Goal: Complete application form

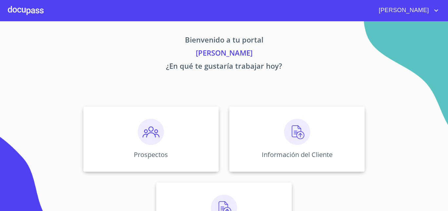
click at [30, 10] on div at bounding box center [26, 10] width 36 height 21
click at [150, 131] on img at bounding box center [151, 132] width 26 height 26
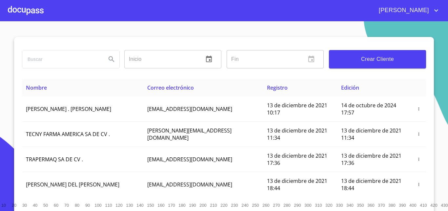
click at [339, 58] on span "Crear Cliente" at bounding box center [377, 59] width 87 height 9
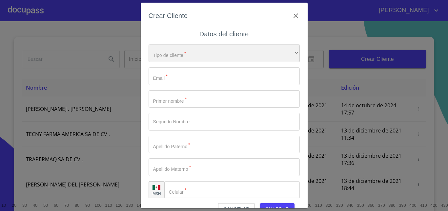
click at [236, 61] on div "​" at bounding box center [223, 54] width 151 height 18
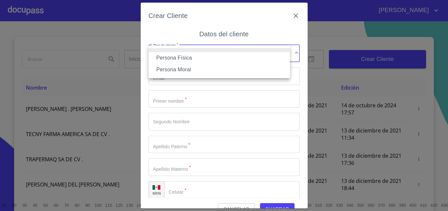
click at [195, 59] on li "Persona Física" at bounding box center [218, 58] width 141 height 12
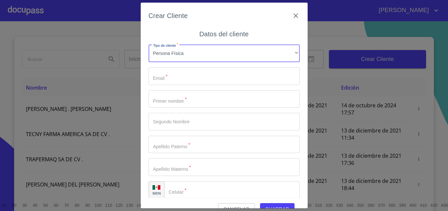
click at [184, 99] on input "Tipo de cliente   *" at bounding box center [223, 99] width 151 height 18
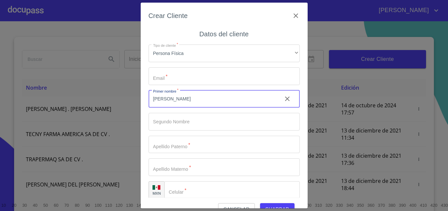
type input "JAQUELINE"
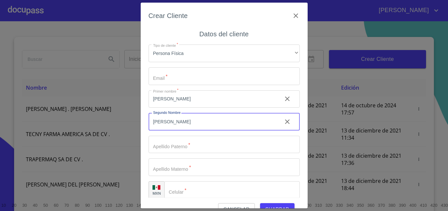
type input "[PERSON_NAME]"
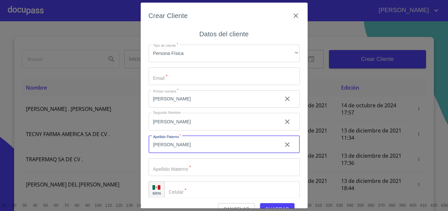
scroll to position [7, 0]
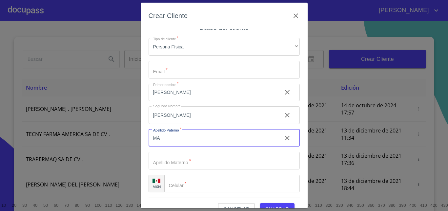
type input "M"
click at [283, 114] on icon "clear input" at bounding box center [287, 115] width 8 height 8
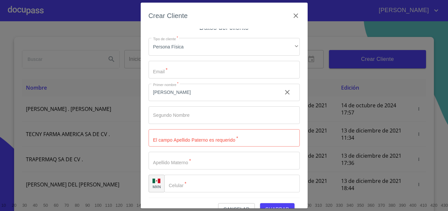
scroll to position [15, 0]
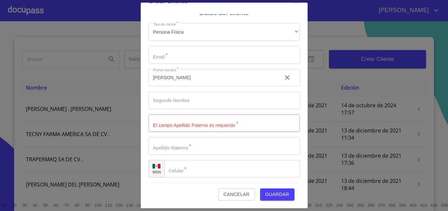
click at [177, 123] on input "Tipo de cliente   *" at bounding box center [223, 124] width 151 height 18
type input "[PERSON_NAME]"
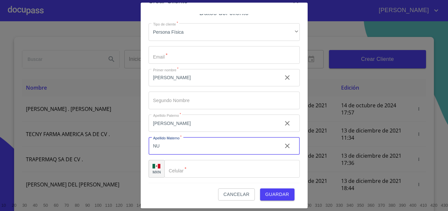
type input "N"
type input "[PERSON_NAME]"
click at [187, 171] on input "Tipo de cliente   *" at bounding box center [231, 169] width 135 height 18
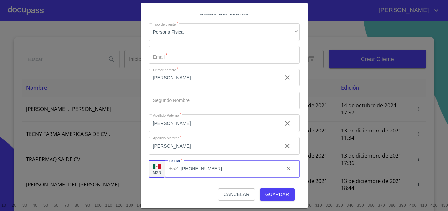
scroll to position [0, 0]
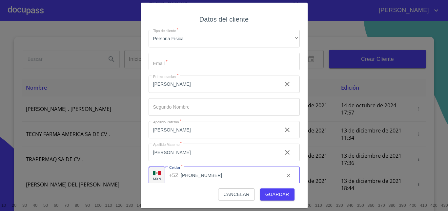
type input "[PHONE_NUMBER]"
click at [187, 62] on input "Tipo de cliente   *" at bounding box center [223, 62] width 151 height 18
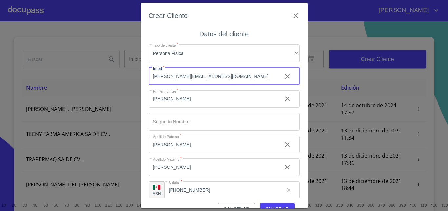
scroll to position [7, 0]
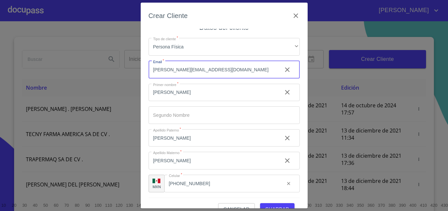
type input "jacqueline.cervantes24@jaliscoedu.mx"
click at [159, 90] on input "JAQUELINE" at bounding box center [212, 93] width 128 height 18
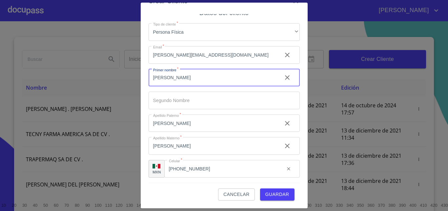
scroll to position [0, 0]
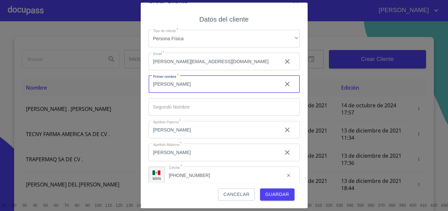
type input "[PERSON_NAME]"
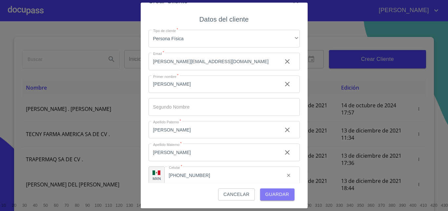
click at [276, 189] on span "Guardar" at bounding box center [277, 195] width 24 height 8
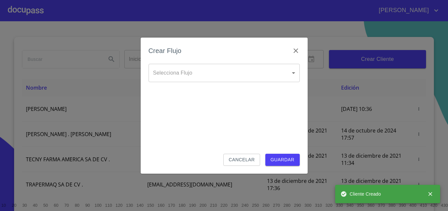
click at [291, 73] on body "ANDREA Inicio ​ Fin ​ Crear Cliente Nombre Correo electrónico Registro Edición …" at bounding box center [224, 105] width 448 height 211
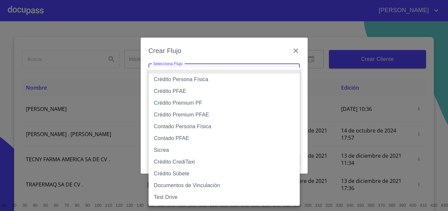
click at [191, 79] on li "Crédito Persona Física" at bounding box center [223, 80] width 151 height 12
type input "61b033e49b8c202ad5bb7912"
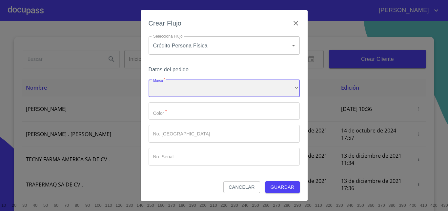
click at [191, 91] on div "​" at bounding box center [223, 89] width 151 height 18
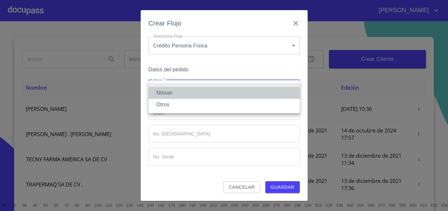
click at [161, 92] on li "Nissan" at bounding box center [223, 93] width 151 height 12
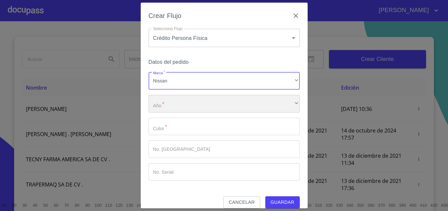
click at [175, 105] on div "​" at bounding box center [223, 104] width 151 height 18
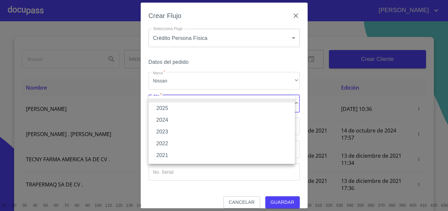
click at [165, 106] on li "2025" at bounding box center [221, 109] width 146 height 12
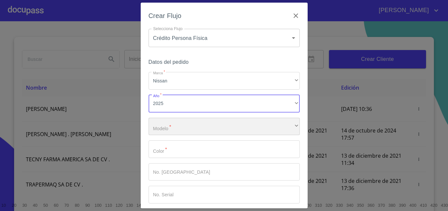
click at [183, 127] on div "​" at bounding box center [223, 127] width 151 height 18
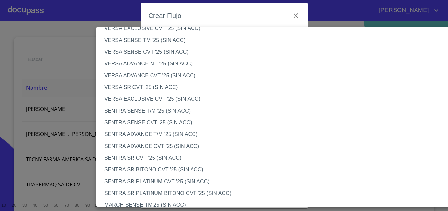
scroll to position [306, 0]
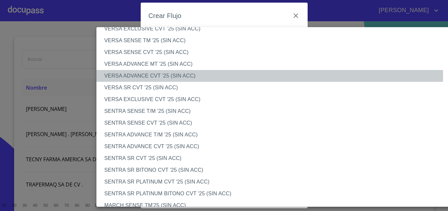
click at [157, 73] on li "VERSA ADVANCE CVT '25 (SIN ACC)" at bounding box center [279, 76] width 366 height 12
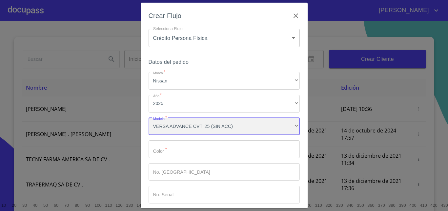
scroll to position [30, 0]
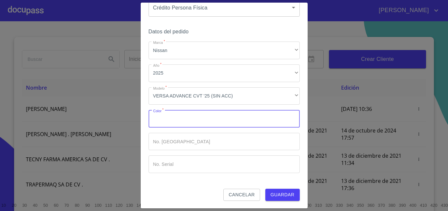
click at [172, 118] on input "Marca   *" at bounding box center [223, 119] width 151 height 18
type input "BLANCO"
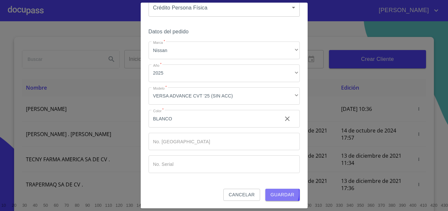
click at [274, 189] on span "Guardar" at bounding box center [282, 195] width 24 height 8
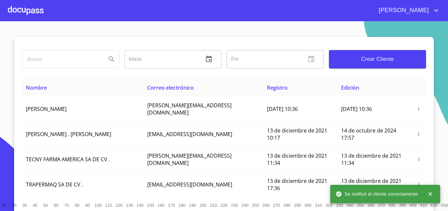
click at [25, 6] on div at bounding box center [26, 10] width 36 height 21
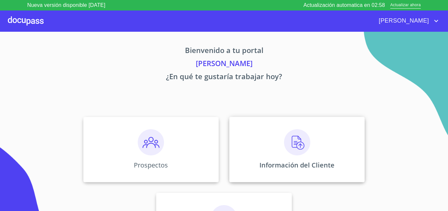
click at [294, 142] on img at bounding box center [297, 142] width 26 height 26
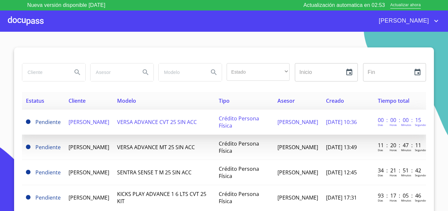
click at [104, 121] on span "[PERSON_NAME]" at bounding box center [89, 122] width 41 height 7
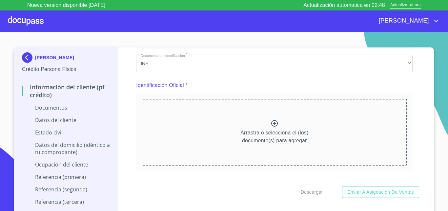
scroll to position [49, 0]
click at [271, 123] on icon at bounding box center [274, 123] width 7 height 7
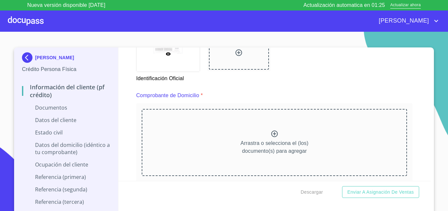
scroll to position [313, 0]
click at [270, 134] on icon at bounding box center [274, 133] width 8 height 8
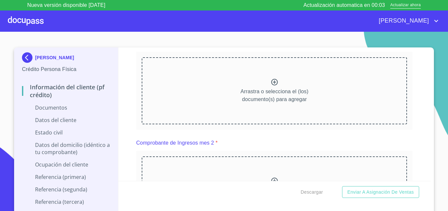
scroll to position [667, 0]
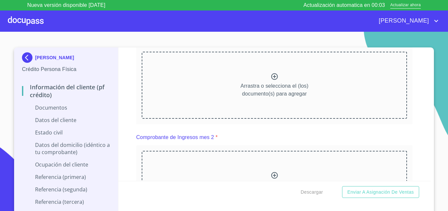
click at [270, 81] on icon at bounding box center [274, 77] width 8 height 8
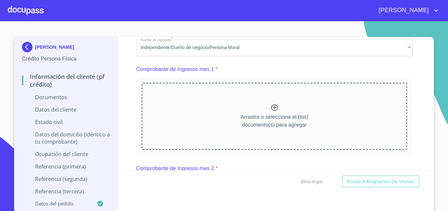
scroll to position [652, 0]
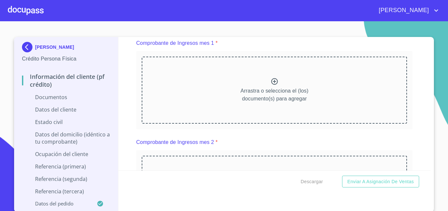
click at [270, 86] on icon at bounding box center [274, 82] width 8 height 8
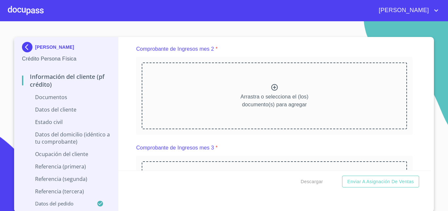
scroll to position [929, 0]
click at [270, 91] on icon at bounding box center [274, 87] width 8 height 8
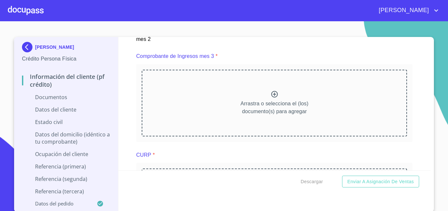
scroll to position [1212, 0]
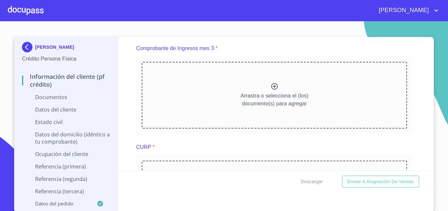
click at [271, 90] on icon at bounding box center [274, 86] width 7 height 7
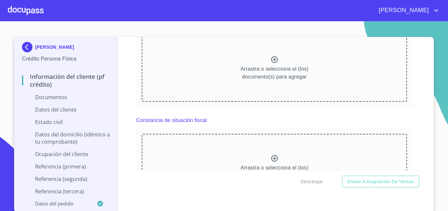
scroll to position [1521, 0]
click at [273, 63] on icon at bounding box center [274, 59] width 8 height 8
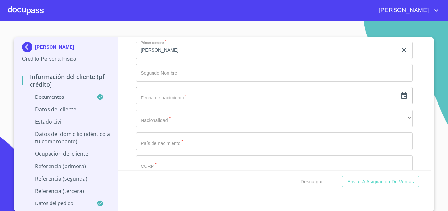
scroll to position [1939, 0]
click at [400, 100] on icon "button" at bounding box center [404, 96] width 8 height 8
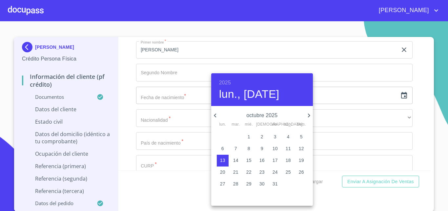
click at [224, 82] on h6 "2025" at bounding box center [225, 82] width 12 height 9
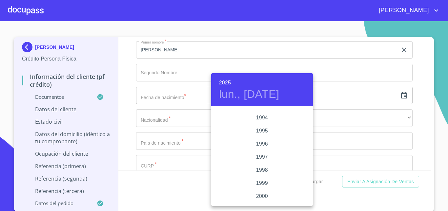
scroll to position [899, 0]
click at [257, 132] on div "1995" at bounding box center [262, 132] width 102 height 13
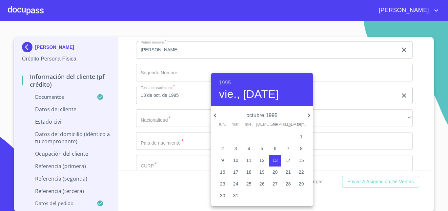
click at [246, 149] on span "4" at bounding box center [249, 149] width 12 height 7
type input "4 de oct. de 1995"
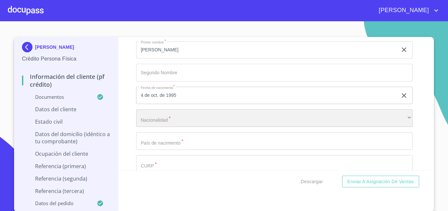
click at [178, 127] on div "​" at bounding box center [274, 118] width 276 height 18
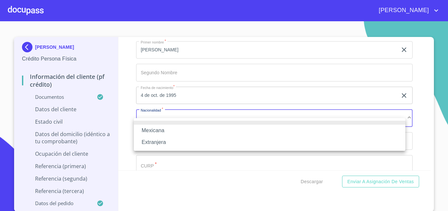
click at [160, 128] on li "Mexicana" at bounding box center [269, 131] width 271 height 12
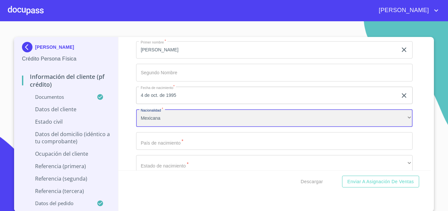
scroll to position [1940, 0]
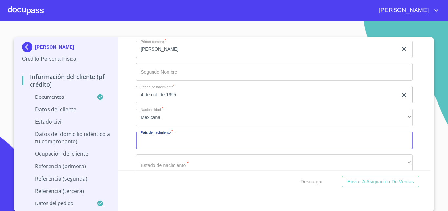
click at [173, 144] on input "Documento de identificación   *" at bounding box center [274, 141] width 276 height 18
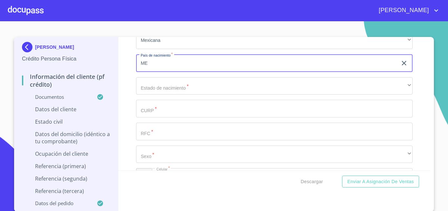
type input "[GEOGRAPHIC_DATA]"
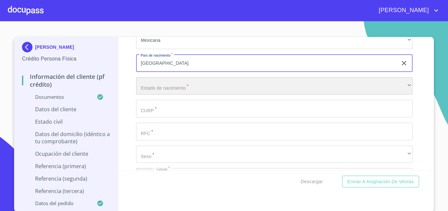
click at [149, 95] on div "​" at bounding box center [274, 86] width 276 height 18
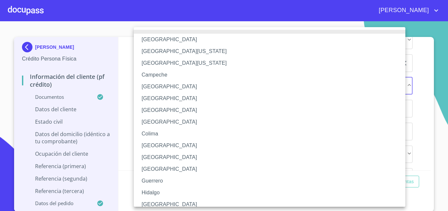
click at [128, 89] on div at bounding box center [224, 105] width 448 height 211
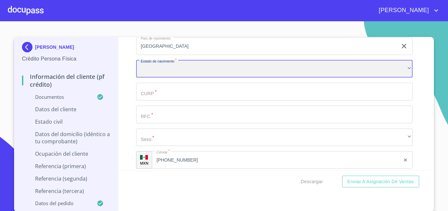
scroll to position [2026, 0]
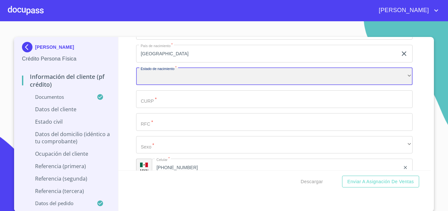
click at [173, 84] on div "​" at bounding box center [274, 77] width 276 height 18
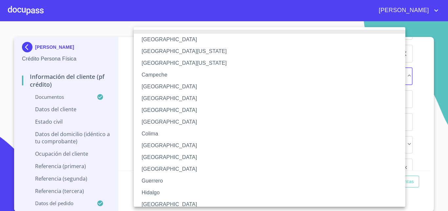
click at [148, 203] on li "[GEOGRAPHIC_DATA]" at bounding box center [272, 205] width 276 height 12
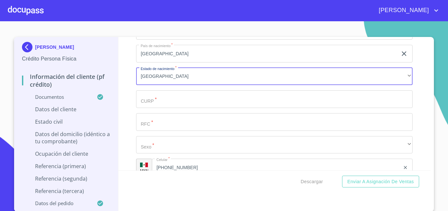
click at [150, 108] on input "Documento de identificación   *" at bounding box center [274, 99] width 276 height 18
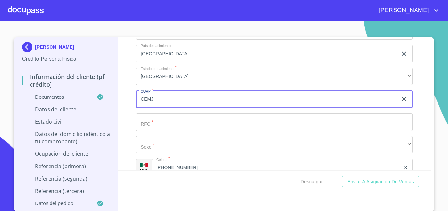
type input "CEMJ"
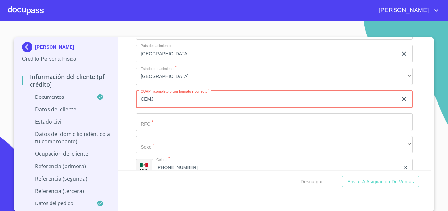
drag, startPoint x: 183, startPoint y: 111, endPoint x: 133, endPoint y: 110, distance: 49.2
click at [136, 108] on input "CEMJ" at bounding box center [266, 99] width 261 height 18
paste input "CEMJ951004MJCRRC01"
type input "CEMJ951004MJCRRC01"
click at [163, 131] on input "Documento de identificación   *" at bounding box center [274, 122] width 276 height 18
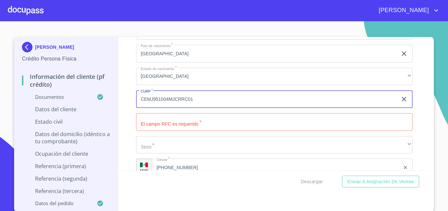
drag, startPoint x: 166, startPoint y: 108, endPoint x: 138, endPoint y: 107, distance: 27.9
click at [138, 107] on input "CEMJ951004MJCRRC01" at bounding box center [266, 99] width 261 height 18
click at [172, 131] on input "Documento de identificación   *" at bounding box center [274, 122] width 276 height 18
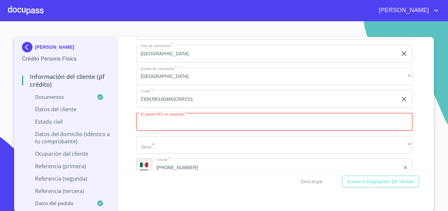
paste input "CEMJ951004"
click at [166, 131] on input "CEMJ951004" at bounding box center [266, 122] width 261 height 18
type input "CEMJ951004DE1"
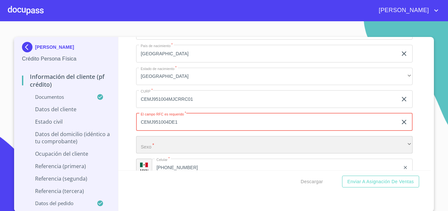
click at [180, 154] on div "​" at bounding box center [274, 145] width 276 height 18
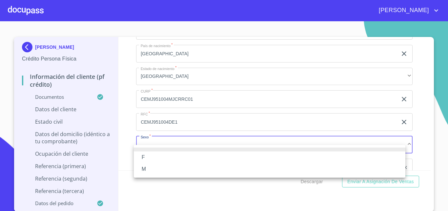
click at [149, 156] on li "F" at bounding box center [269, 158] width 271 height 12
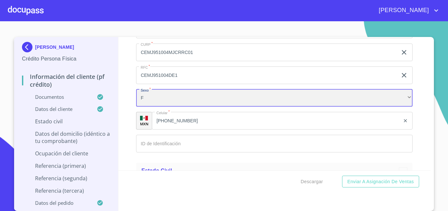
scroll to position [2108, 0]
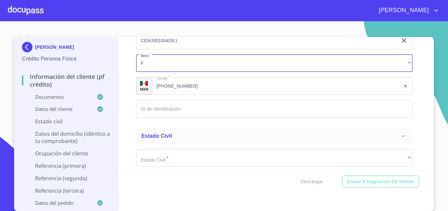
click at [177, 118] on input "Documento de identificación   *" at bounding box center [274, 109] width 276 height 18
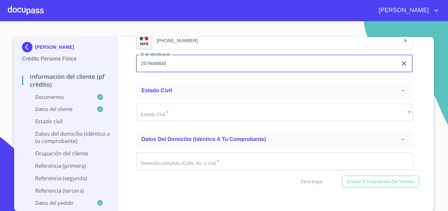
scroll to position [2154, 0]
type input "2579088645"
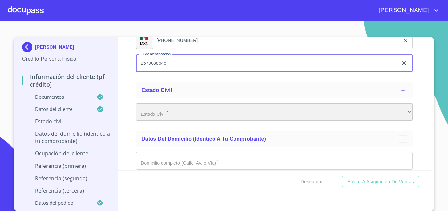
click at [149, 121] on div "​" at bounding box center [274, 113] width 276 height 18
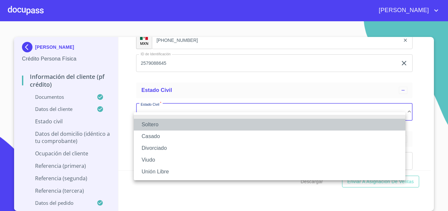
click at [148, 126] on li "Soltero" at bounding box center [269, 125] width 271 height 12
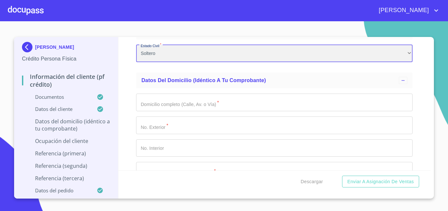
scroll to position [2213, 0]
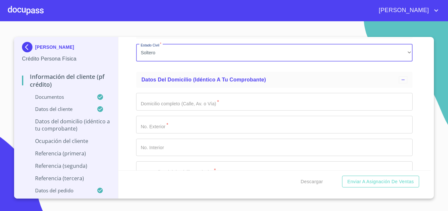
click at [152, 110] on input "Documento de identificación   *" at bounding box center [274, 102] width 276 height 18
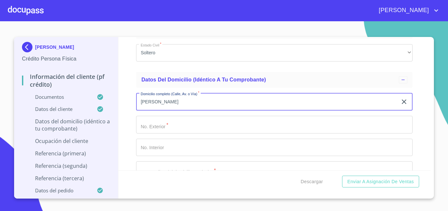
type input "[PERSON_NAME]"
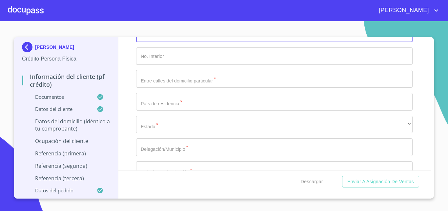
scroll to position [2305, 0]
type input "470"
click at [168, 108] on input "Documento de identificación   *" at bounding box center [274, 102] width 276 height 18
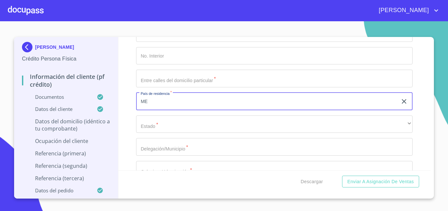
type input "ME"
click at [342, 176] on button "Enviar a Asignación de Ventas" at bounding box center [380, 182] width 77 height 12
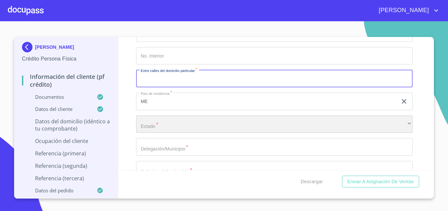
click at [156, 133] on div "​" at bounding box center [274, 125] width 276 height 18
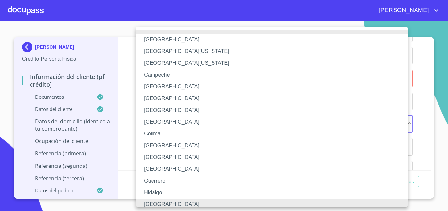
scroll to position [4, 0]
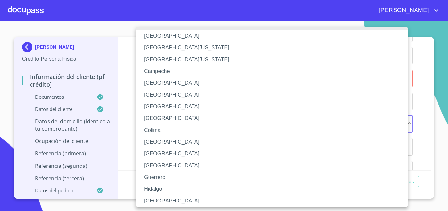
click at [152, 200] on li "[GEOGRAPHIC_DATA]" at bounding box center [274, 201] width 276 height 12
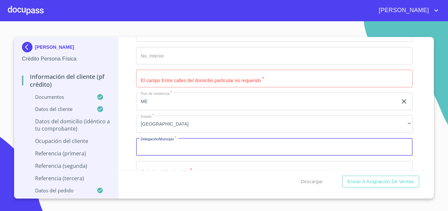
click at [160, 156] on input "Documento de identificación   *" at bounding box center [274, 147] width 276 height 18
type input "[PERSON_NAME]"
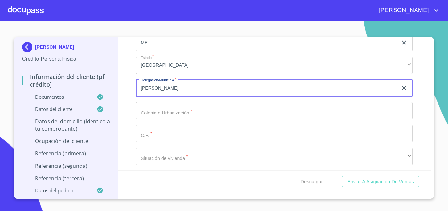
scroll to position [2364, 0]
click at [182, 120] on input "Documento de identificación   *" at bounding box center [274, 111] width 276 height 18
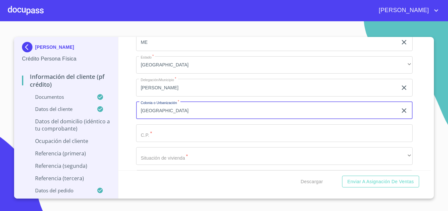
type input "[GEOGRAPHIC_DATA]"
click at [159, 136] on input "Documento de identificación   *" at bounding box center [274, 134] width 276 height 18
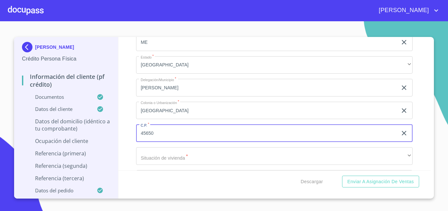
type input "45650"
click at [126, 150] on div "Información del cliente (PF crédito) Documentos Documento de identificación   *…" at bounding box center [274, 104] width 312 height 134
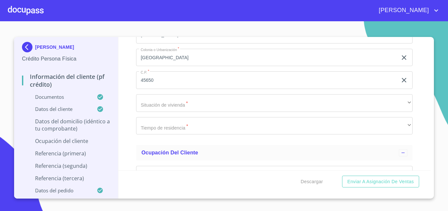
scroll to position [2419, 0]
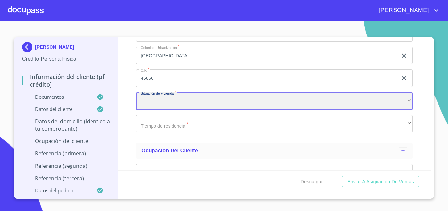
click at [162, 110] on div "​" at bounding box center [274, 101] width 276 height 18
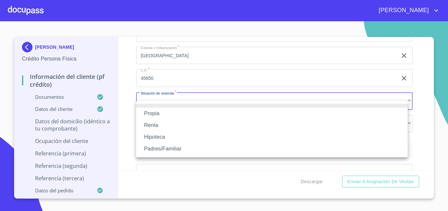
click at [151, 114] on li "Propia" at bounding box center [271, 114] width 271 height 12
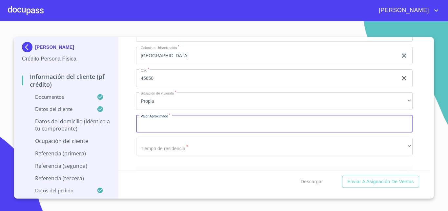
click at [154, 133] on input "Documento de identificación   *" at bounding box center [274, 124] width 276 height 18
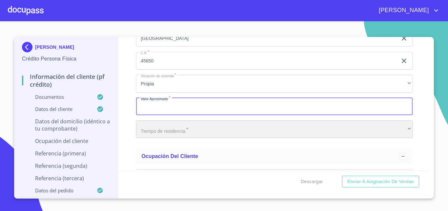
click at [158, 137] on div "​" at bounding box center [274, 130] width 276 height 18
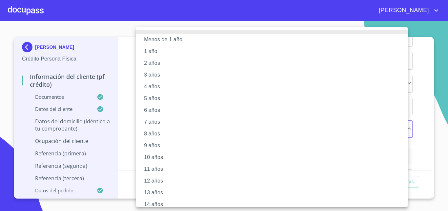
scroll to position [77, 0]
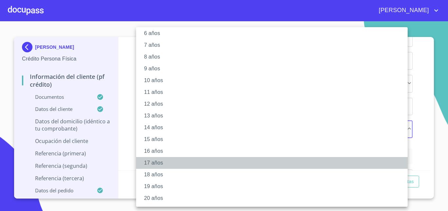
click at [150, 163] on li "17 años" at bounding box center [274, 163] width 276 height 12
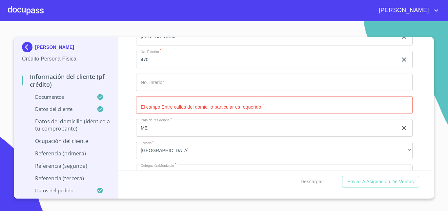
scroll to position [2278, 0]
click at [156, 137] on input "ME" at bounding box center [266, 129] width 261 height 18
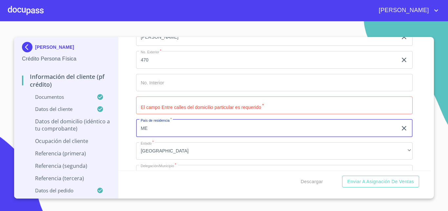
type input "[GEOGRAPHIC_DATA]"
click at [178, 115] on input "Documento de identificación   *" at bounding box center [274, 106] width 276 height 18
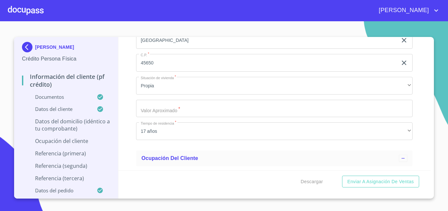
scroll to position [2436, 0]
click at [156, 115] on input "Documento de identificación   *" at bounding box center [274, 108] width 276 height 18
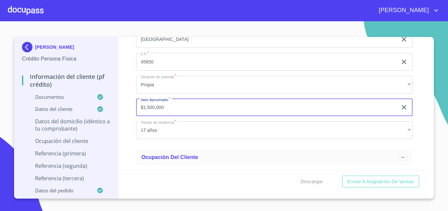
type input "$1,500,000"
click at [131, 101] on div "Información del cliente (PF crédito) Documentos Documento de identificación   *…" at bounding box center [274, 104] width 312 height 134
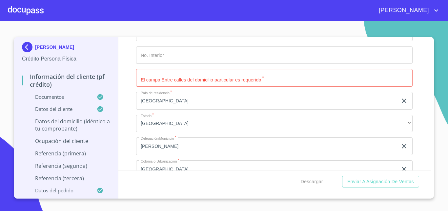
scroll to position [2305, 0]
click at [174, 83] on input "Documento de identificación   *" at bounding box center [274, 78] width 276 height 18
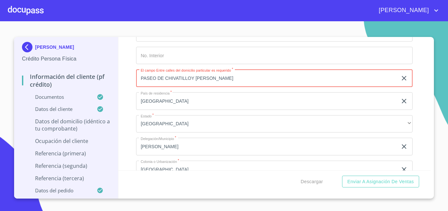
type input "PASEO DE CHIVATILLOY [PERSON_NAME]"
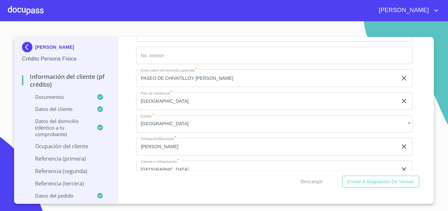
click at [128, 137] on div "Información del cliente (PF crédito) Documentos Documento de identificación   *…" at bounding box center [274, 104] width 312 height 134
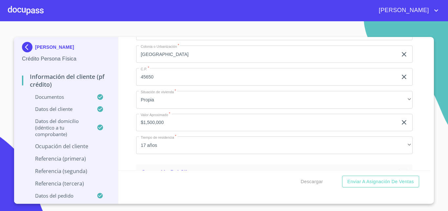
scroll to position [2427, 0]
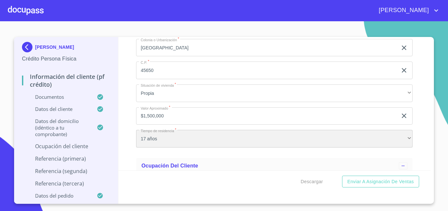
click at [175, 141] on div "17 años" at bounding box center [274, 139] width 276 height 18
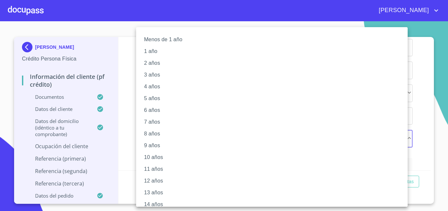
scroll to position [77, 0]
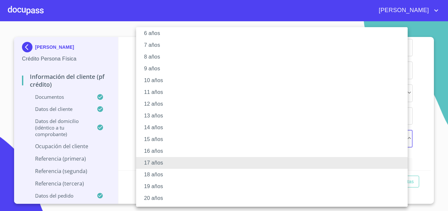
click at [151, 172] on li "18 años" at bounding box center [274, 175] width 276 height 12
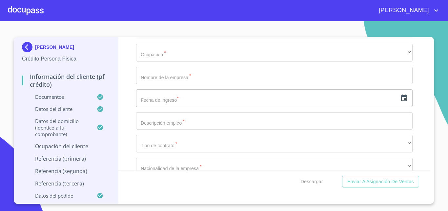
scroll to position [2564, 0]
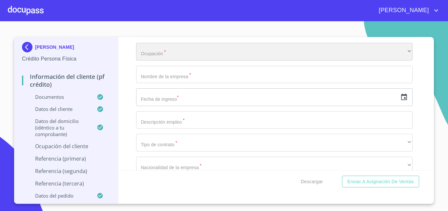
click at [169, 59] on div "​" at bounding box center [274, 52] width 276 height 18
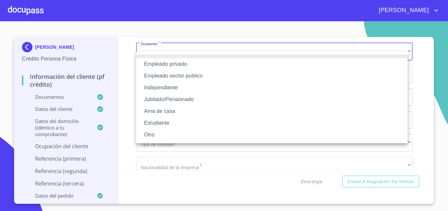
click at [189, 76] on li "Empleado sector publico" at bounding box center [271, 76] width 271 height 12
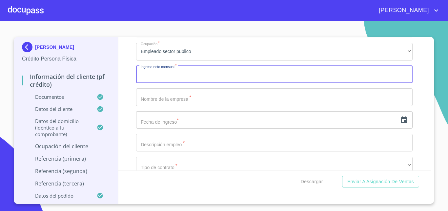
click at [153, 84] on input "Documento de identificación   *" at bounding box center [274, 75] width 276 height 18
type input "14000"
click at [156, 106] on input "Documento de identificación   *" at bounding box center [274, 98] width 276 height 18
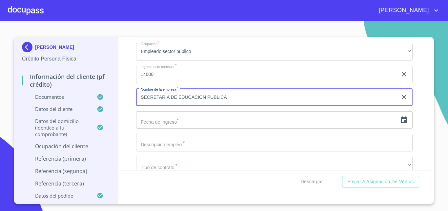
type input "SECRETARIA DE EDUCACION PUBLICA"
click at [153, 129] on input "text" at bounding box center [266, 120] width 261 height 18
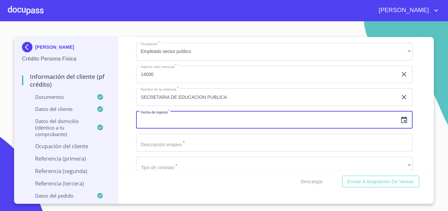
click at [400, 124] on icon "button" at bounding box center [404, 120] width 8 height 8
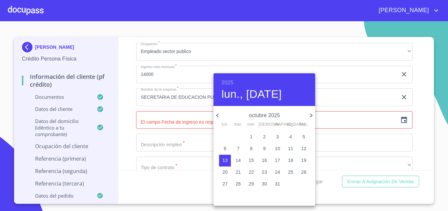
click at [229, 80] on h6 "2025" at bounding box center [227, 82] width 12 height 9
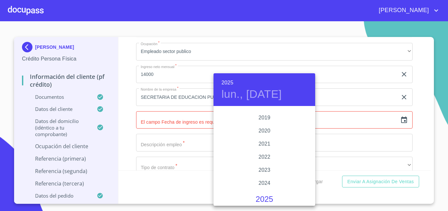
scroll to position [1228, 0]
click at [263, 130] on div "2020" at bounding box center [264, 131] width 102 height 13
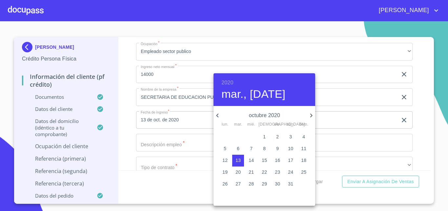
click at [265, 139] on p "1" at bounding box center [264, 137] width 3 height 7
type input "1 de oct. de 2020"
click at [124, 139] on div at bounding box center [224, 105] width 448 height 211
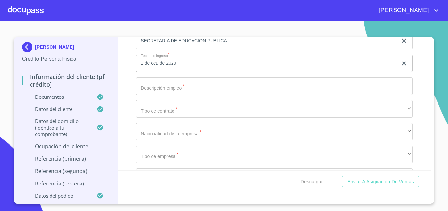
scroll to position [2623, 0]
click at [179, 90] on input "Documento de identificación   *" at bounding box center [274, 84] width 276 height 18
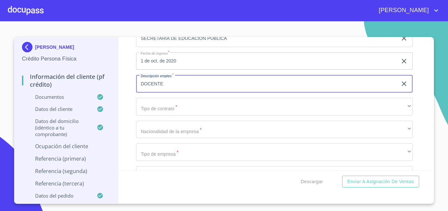
type input "DOCENTE"
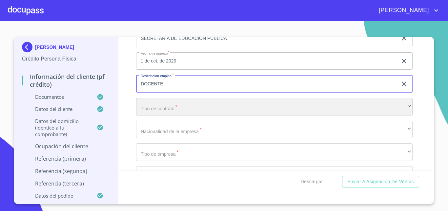
click at [172, 116] on div "​" at bounding box center [274, 107] width 276 height 18
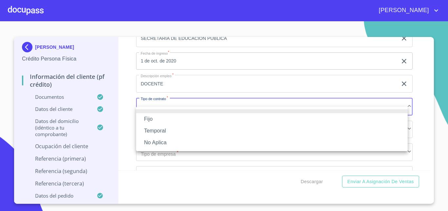
click at [148, 120] on li "Fijo" at bounding box center [271, 119] width 271 height 12
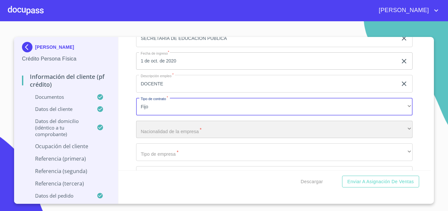
click at [162, 137] on div "​" at bounding box center [274, 130] width 276 height 18
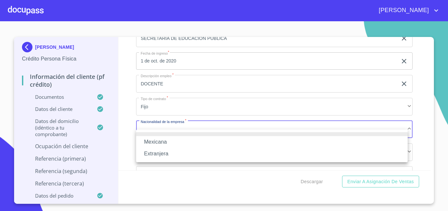
click at [155, 137] on li "Mexicana" at bounding box center [271, 142] width 271 height 12
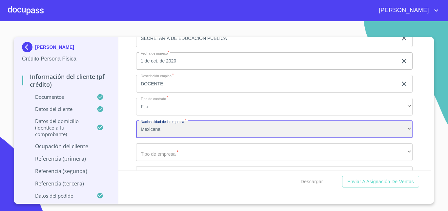
scroll to position [2665, 0]
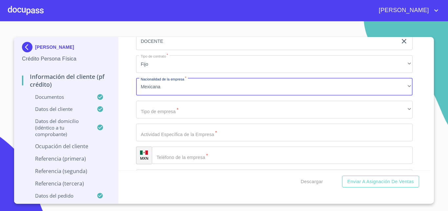
click at [161, 108] on div "Ocupación   * Empleado sector publico ​ Ingreso neto mensual   * 14000 ​ Nombre…" at bounding box center [274, 178] width 276 height 485
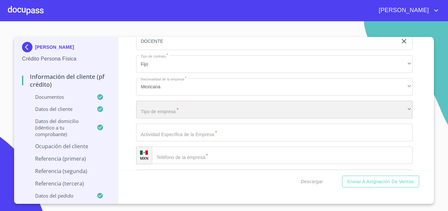
click at [163, 114] on div "​" at bounding box center [274, 110] width 276 height 18
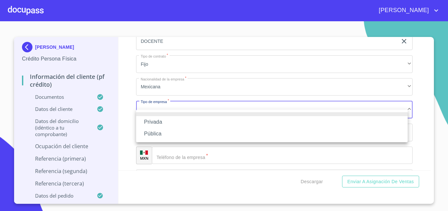
click at [152, 133] on li "Pública" at bounding box center [271, 134] width 271 height 12
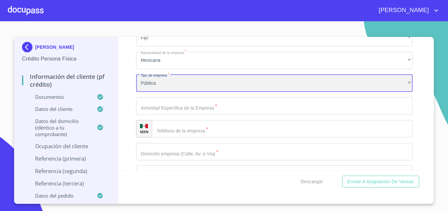
scroll to position [2692, 0]
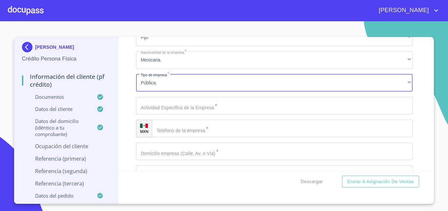
click at [177, 115] on input "Documento de identificación   *" at bounding box center [274, 106] width 276 height 18
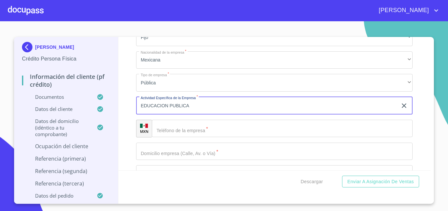
scroll to position [2711, 0]
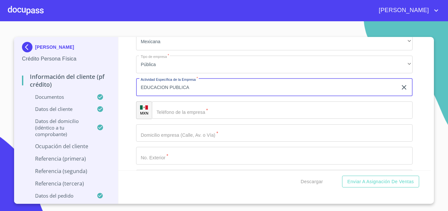
type input "EDUCACION PUBLICA"
click at [168, 116] on input "Documento de identificación   *" at bounding box center [282, 111] width 261 height 18
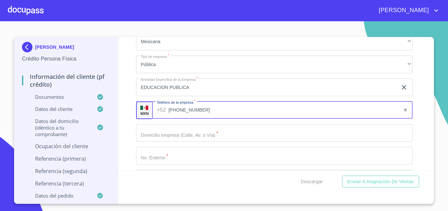
type input "[PHONE_NUMBER]"
click at [130, 128] on div "Información del cliente (PF crédito) Documentos Documento de identificación   *…" at bounding box center [274, 104] width 312 height 134
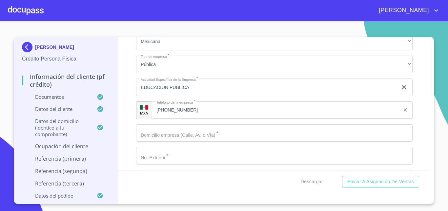
scroll to position [2743, 0]
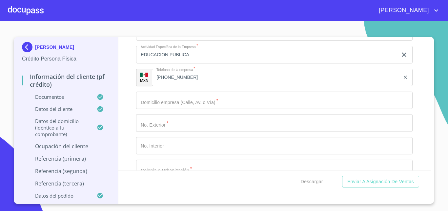
click at [165, 109] on input "Documento de identificación   *" at bounding box center [274, 101] width 276 height 18
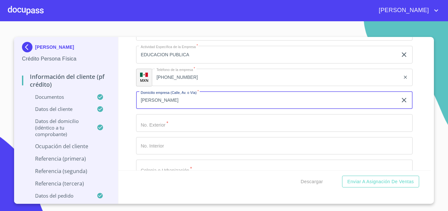
type input "J"
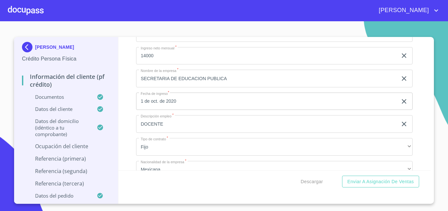
scroll to position [2583, 0]
click at [223, 87] on input "SECRETARIA DE EDUCACION PUBLICA" at bounding box center [266, 78] width 261 height 18
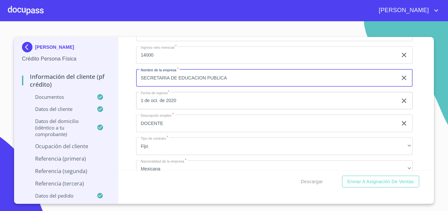
drag, startPoint x: 223, startPoint y: 87, endPoint x: 122, endPoint y: 82, distance: 100.7
click at [122, 82] on div "Información del cliente (PF crédito) Documentos Documento de identificación   *…" at bounding box center [274, 104] width 312 height 134
type input "JARDIN DE NIÑOS [PERSON_NAME]"
click at [122, 94] on div "Información del cliente (PF crédito) Documentos Documento de identificación   *…" at bounding box center [274, 104] width 312 height 134
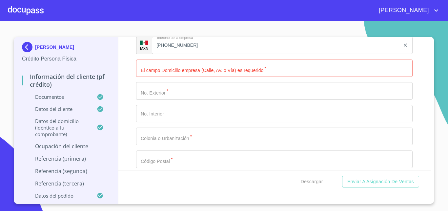
scroll to position [2776, 0]
click at [167, 77] on input "Documento de identificación   *" at bounding box center [274, 68] width 276 height 18
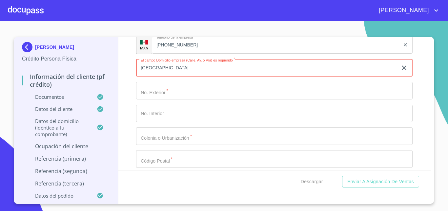
type input "[GEOGRAPHIC_DATA]"
click at [165, 96] on input "Documento de identificación   *" at bounding box center [274, 91] width 276 height 18
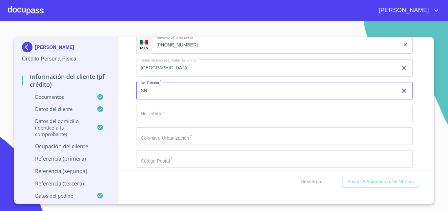
scroll to position [2798, 0]
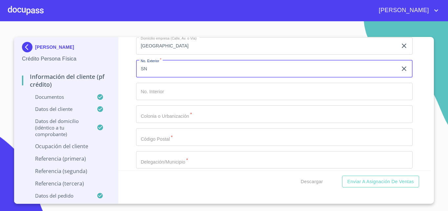
type input "SN"
click at [173, 123] on input "Documento de identificación   *" at bounding box center [274, 115] width 276 height 18
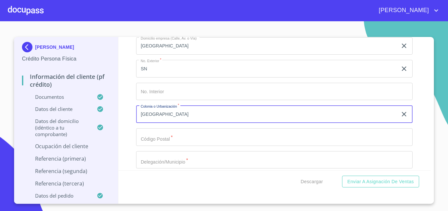
type input "[GEOGRAPHIC_DATA]"
click at [166, 144] on input "Documento de identificación   *" at bounding box center [274, 137] width 276 height 18
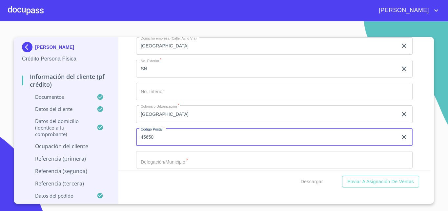
type input "45650"
click at [159, 169] on input "Documento de identificación   *" at bounding box center [274, 160] width 276 height 18
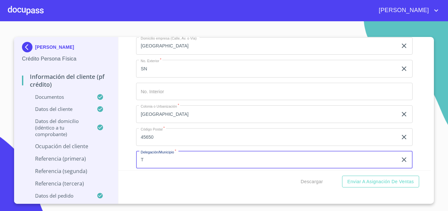
type input "[PERSON_NAME]"
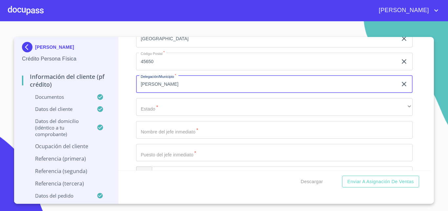
scroll to position [2891, 0]
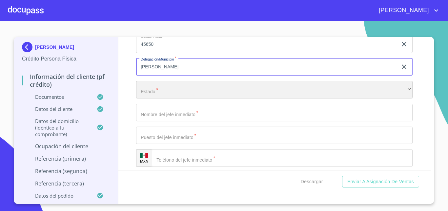
click at [163, 99] on div "​" at bounding box center [274, 90] width 276 height 18
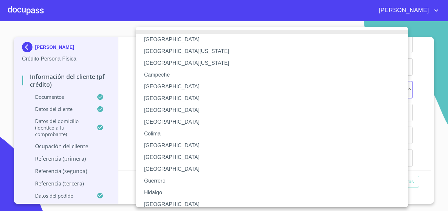
click at [156, 203] on li "[GEOGRAPHIC_DATA]" at bounding box center [274, 205] width 276 height 12
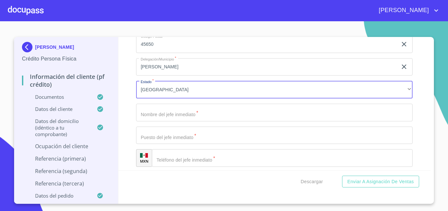
click at [186, 119] on input "Documento de identificación   *" at bounding box center [274, 113] width 276 height 18
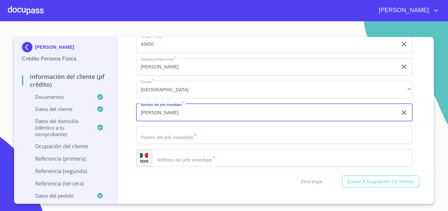
scroll to position [2913, 0]
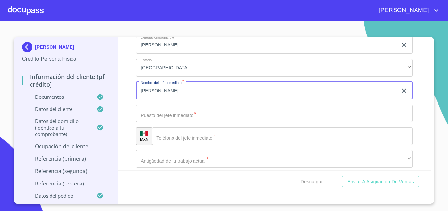
type input "[PERSON_NAME]"
click at [158, 120] on input "Documento de identificación   *" at bounding box center [274, 114] width 276 height 18
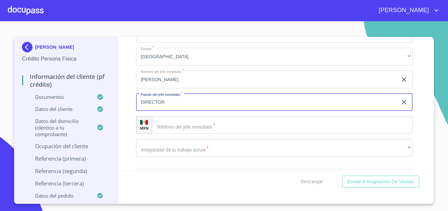
scroll to position [2924, 0]
type input "DIRECTOR"
click at [174, 132] on input "Documento de identificación   *" at bounding box center [282, 125] width 261 height 18
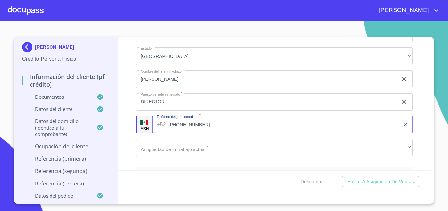
type input "[PHONE_NUMBER]"
click at [129, 140] on div "Información del cliente (PF crédito) Documentos Documento de identificación   *…" at bounding box center [274, 104] width 312 height 134
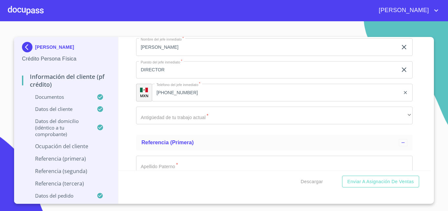
scroll to position [2958, 0]
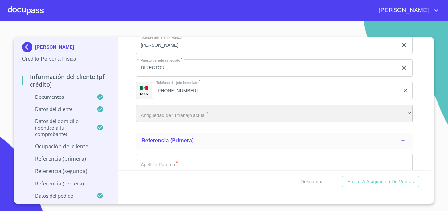
click at [161, 122] on div "​" at bounding box center [274, 114] width 276 height 18
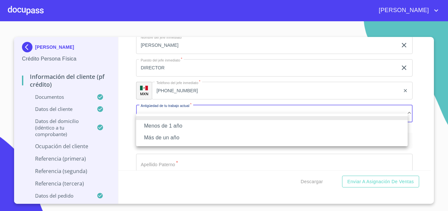
click at [164, 137] on li "Más de un año" at bounding box center [271, 138] width 271 height 12
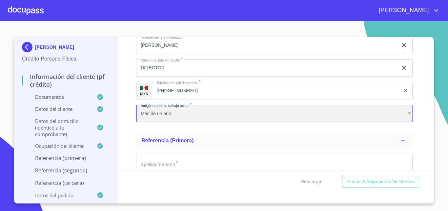
scroll to position [3014, 0]
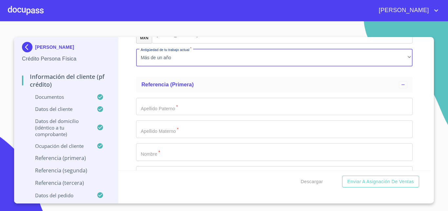
click at [161, 116] on input "Documento de identificación   *" at bounding box center [274, 107] width 276 height 18
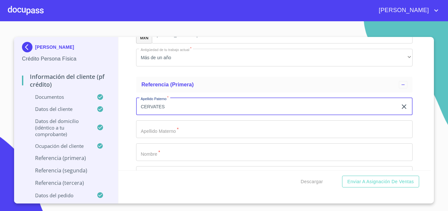
type input "CERVATES"
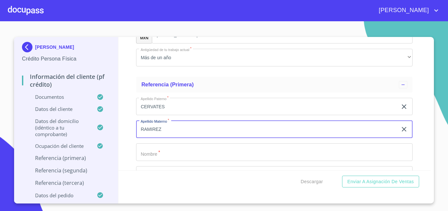
type input "RAMIREZ"
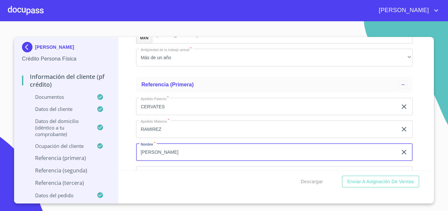
type input "[PERSON_NAME] DE [PERSON_NAME]"
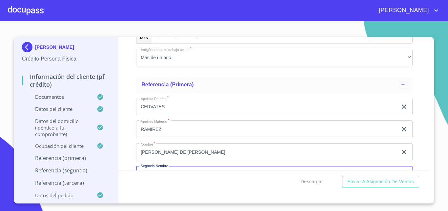
scroll to position [3094, 0]
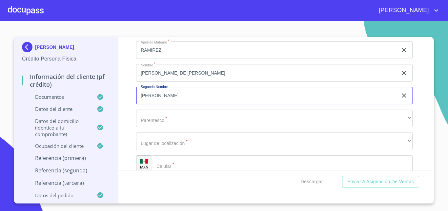
type input "[PERSON_NAME]"
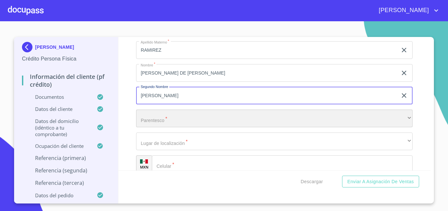
click at [159, 125] on div "​" at bounding box center [274, 119] width 276 height 18
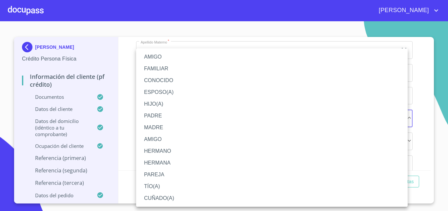
click at [157, 113] on li "PADRE" at bounding box center [271, 116] width 271 height 12
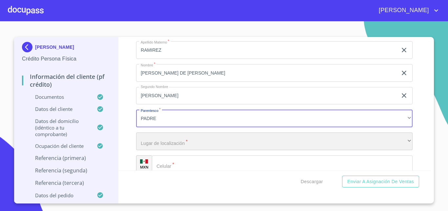
click at [161, 149] on div "​" at bounding box center [274, 142] width 276 height 18
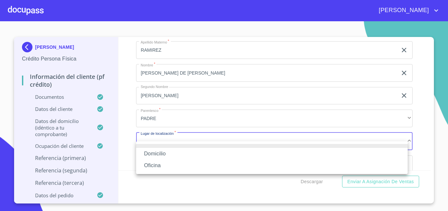
click at [148, 152] on li "Domicilio" at bounding box center [271, 154] width 271 height 12
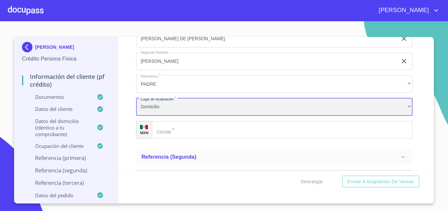
scroll to position [3128, 0]
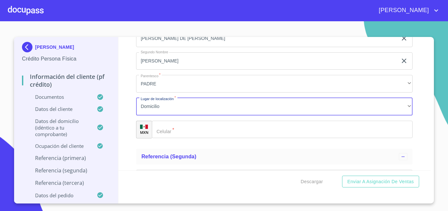
click at [187, 139] on input "Documento de identificación   *" at bounding box center [282, 130] width 261 height 18
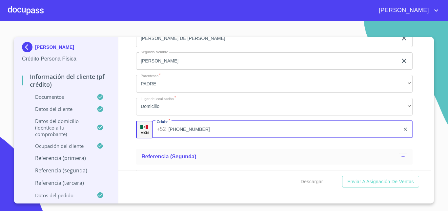
type input "[PHONE_NUMBER]"
click at [128, 135] on div "Información del cliente (PF crédito) Documentos Documento de identificación   *…" at bounding box center [274, 104] width 312 height 134
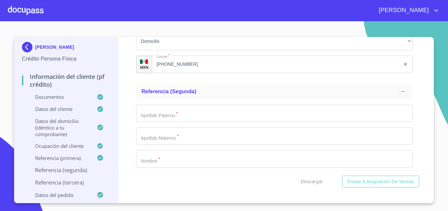
scroll to position [3215, 0]
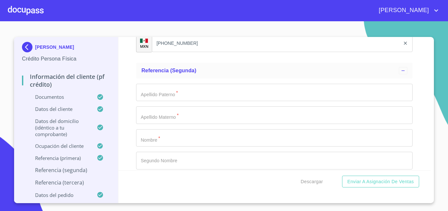
click at [161, 102] on input "Documento de identificación   *" at bounding box center [274, 93] width 276 height 18
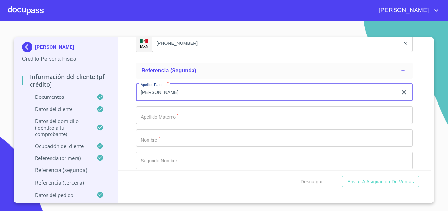
type input "[PERSON_NAME]"
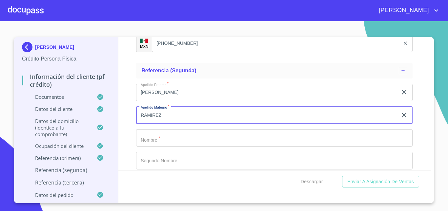
type input "RAMIREZ"
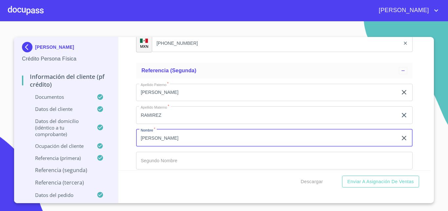
type input "[PERSON_NAME]"
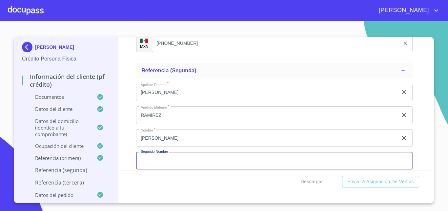
scroll to position [3222, 0]
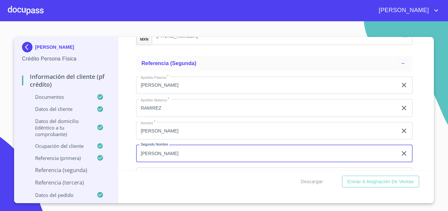
type input "[PERSON_NAME]"
click at [131, 159] on div "Información del cliente (PF crédito) Documentos Documento de identificación   *…" at bounding box center [274, 104] width 312 height 134
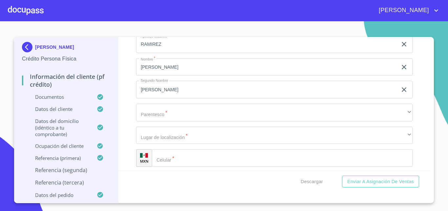
scroll to position [3289, 0]
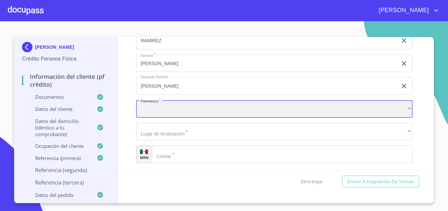
click at [153, 118] on div "​" at bounding box center [274, 109] width 276 height 18
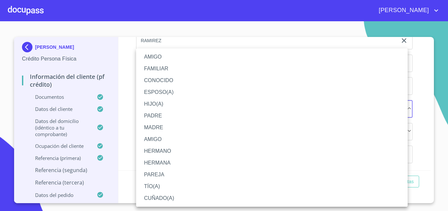
click at [159, 149] on li "HERMANO" at bounding box center [271, 152] width 271 height 12
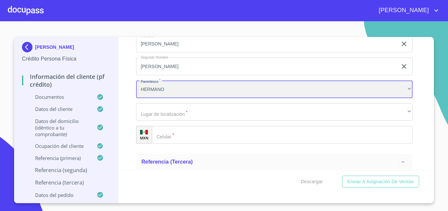
scroll to position [3310, 0]
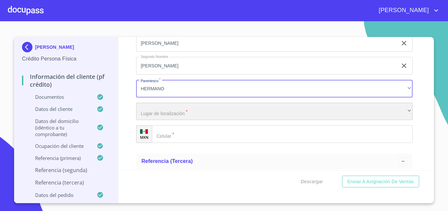
click at [158, 119] on div "​" at bounding box center [274, 112] width 276 height 18
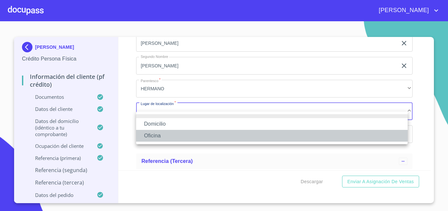
click at [155, 135] on li "Oficina" at bounding box center [271, 136] width 271 height 12
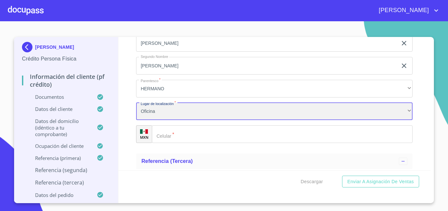
click at [153, 121] on div "Oficina" at bounding box center [274, 112] width 276 height 18
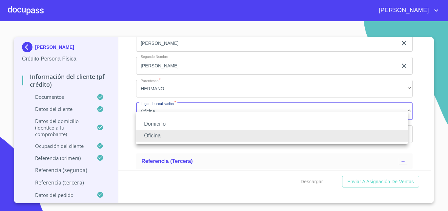
click at [149, 121] on li "Domicilio" at bounding box center [271, 124] width 271 height 12
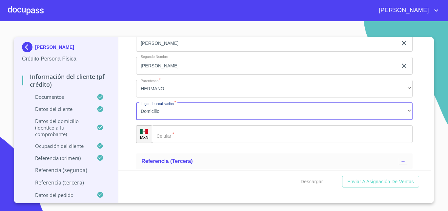
click at [166, 139] on div "​" at bounding box center [282, 135] width 261 height 18
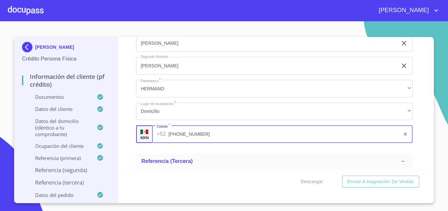
type input "[PHONE_NUMBER]"
click at [130, 154] on div "Información del cliente (PF crédito) Documentos Documento de identificación   *…" at bounding box center [274, 104] width 312 height 134
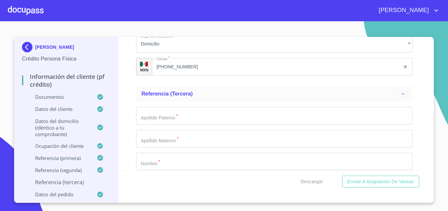
scroll to position [3417, 0]
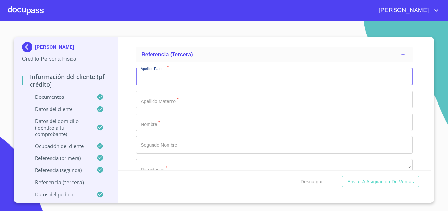
click at [178, 86] on input "Documento de identificación   *" at bounding box center [274, 77] width 276 height 18
type input "[PERSON_NAME]"
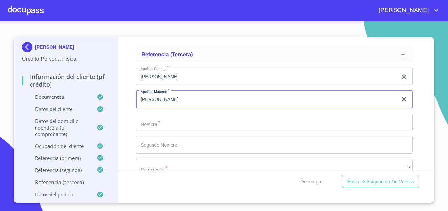
type input "[PERSON_NAME]"
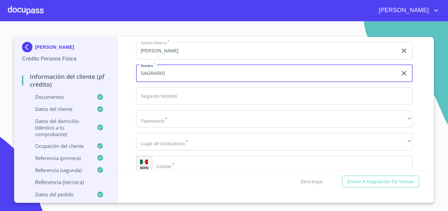
scroll to position [3466, 0]
type input "SAGRARIO"
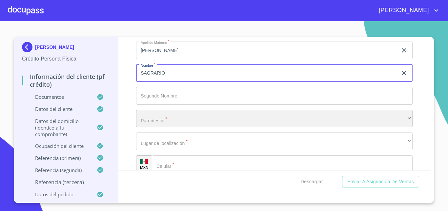
click at [166, 128] on div "​" at bounding box center [274, 119] width 276 height 18
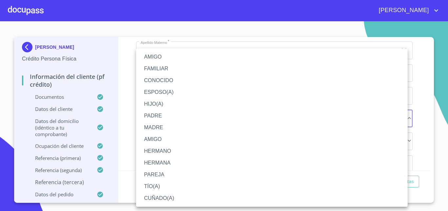
click at [158, 139] on li "AMIGO" at bounding box center [271, 140] width 271 height 12
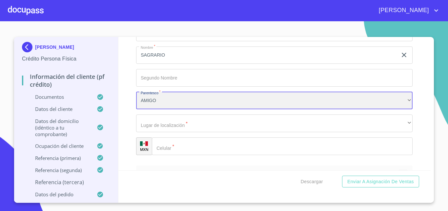
scroll to position [3484, 0]
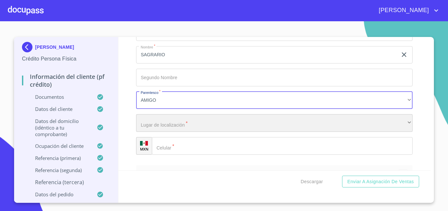
click at [152, 132] on div "​" at bounding box center [274, 123] width 276 height 18
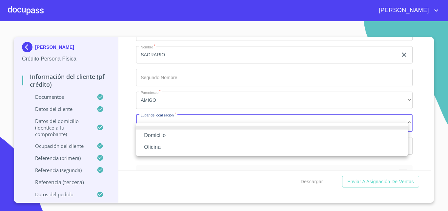
click at [153, 134] on li "Domicilio" at bounding box center [271, 136] width 271 height 12
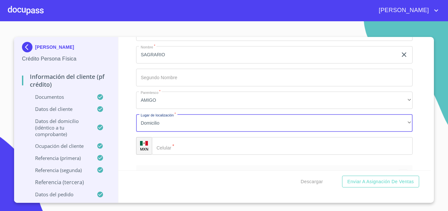
click at [169, 154] on input "Documento de identificación   *" at bounding box center [282, 146] width 261 height 18
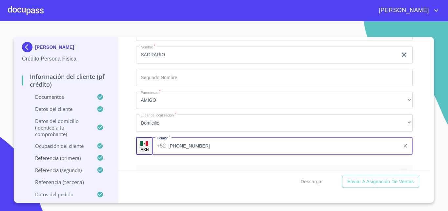
type input "[PHONE_NUMBER]"
click at [130, 158] on div "Información del cliente (PF crédito) Documentos Documento de identificación   *…" at bounding box center [274, 104] width 312 height 134
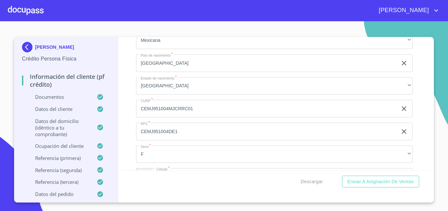
scroll to position [2028, 0]
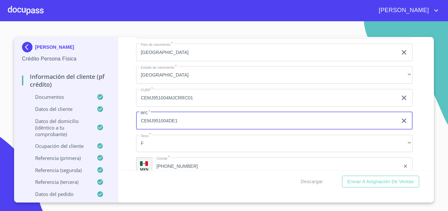
drag, startPoint x: 176, startPoint y: 130, endPoint x: 140, endPoint y: 129, distance: 36.4
click at [140, 129] on input "CEMJ951004DE1" at bounding box center [266, 121] width 261 height 18
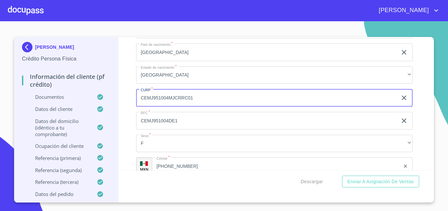
drag, startPoint x: 191, startPoint y: 106, endPoint x: 136, endPoint y: 106, distance: 54.7
click at [136, 106] on input "CEMJ951004MJCRRC01" at bounding box center [266, 98] width 261 height 18
click at [123, 128] on div "Información del cliente (PF crédito) Documentos Documento de identificación   *…" at bounding box center [274, 104] width 312 height 134
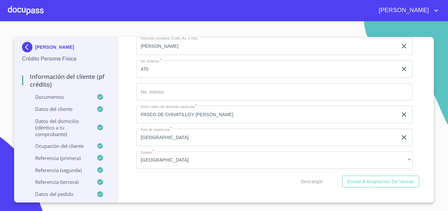
scroll to position [2269, 0]
click at [129, 120] on div "Información del cliente (PF crédito) Documentos Documento de identificación   *…" at bounding box center [274, 104] width 312 height 134
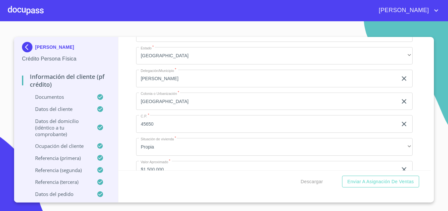
scroll to position [2374, 0]
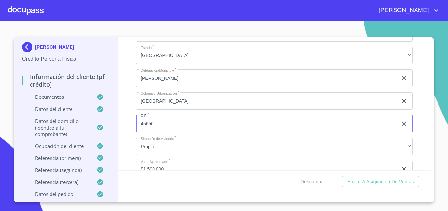
drag, startPoint x: 153, startPoint y: 132, endPoint x: 139, endPoint y: 131, distance: 14.1
click at [139, 131] on input "45650" at bounding box center [266, 124] width 261 height 18
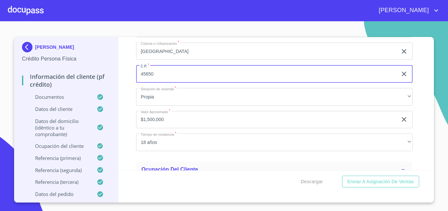
scroll to position [2424, 0]
click at [129, 137] on div "Información del cliente (PF crédito) Documentos Documento de identificación   *…" at bounding box center [274, 104] width 312 height 134
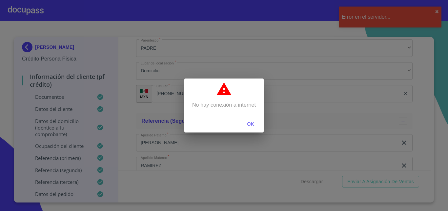
scroll to position [3183, 0]
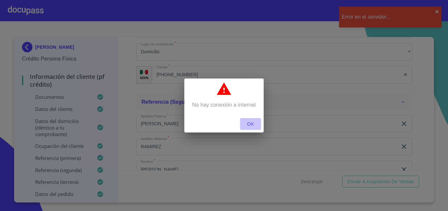
click at [251, 127] on span "OK" at bounding box center [251, 124] width 16 height 8
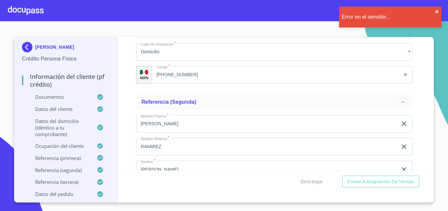
click at [311, 199] on div "Información del cliente (PF crédito) Documentos Documento de identificación   *…" at bounding box center [274, 120] width 312 height 166
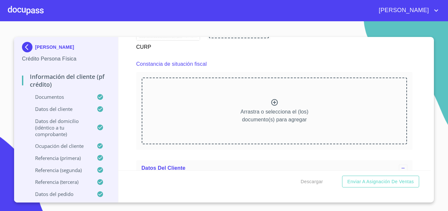
scroll to position [1753, 0]
click at [271, 106] on icon at bounding box center [274, 102] width 7 height 7
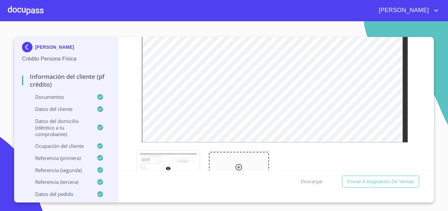
scroll to position [1881, 0]
click at [312, 182] on span "Descargar" at bounding box center [312, 182] width 22 height 8
click at [443, 85] on section "[PERSON_NAME] Crédito Persona Física Información del cliente (PF crédito) Docum…" at bounding box center [224, 116] width 448 height 190
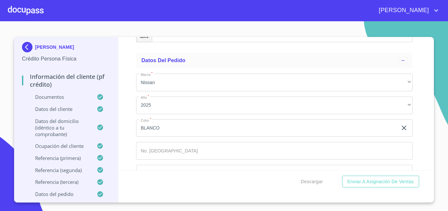
scroll to position [3808, 0]
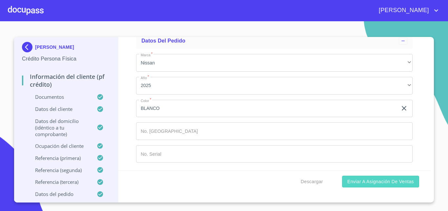
click at [371, 183] on span "Enviar a Asignación de Ventas" at bounding box center [380, 182] width 67 height 8
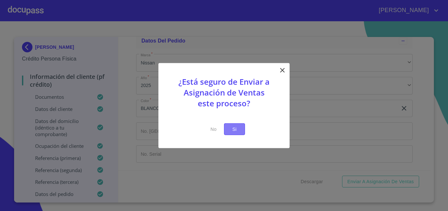
click at [237, 129] on span "Si" at bounding box center [234, 129] width 10 height 8
